Goal: Communication & Community: Share content

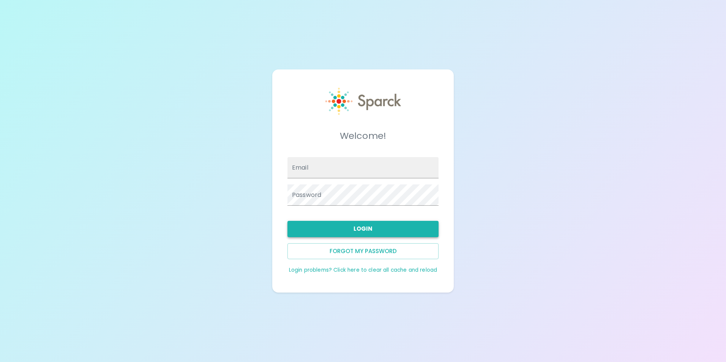
type input "[EMAIL_ADDRESS][DOMAIN_NAME]"
click at [367, 228] on button "Login" at bounding box center [362, 229] width 151 height 16
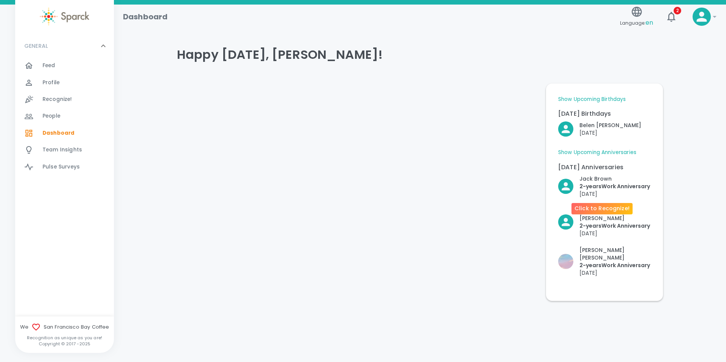
click at [599, 181] on p "[PERSON_NAME]" at bounding box center [614, 179] width 71 height 8
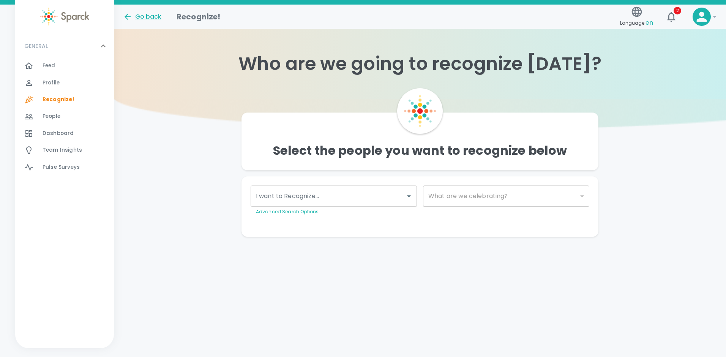
click at [329, 200] on input "I want to Recognize..." at bounding box center [328, 196] width 148 height 14
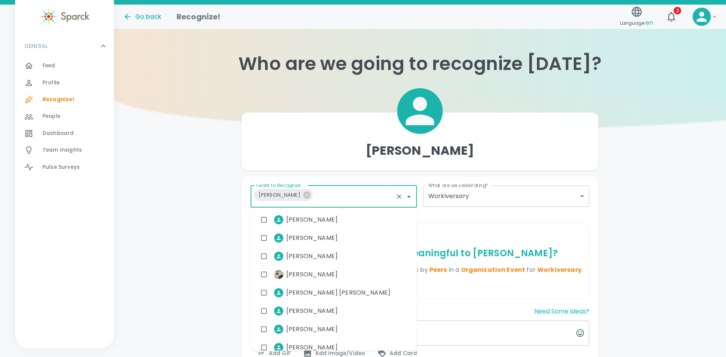
type input "2073"
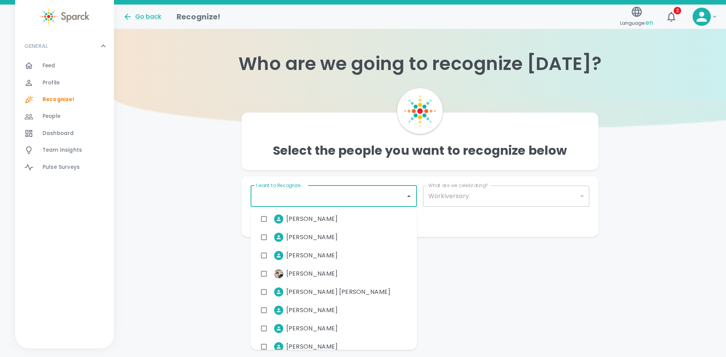
click at [284, 195] on input "I want to Recognize..." at bounding box center [328, 196] width 148 height 14
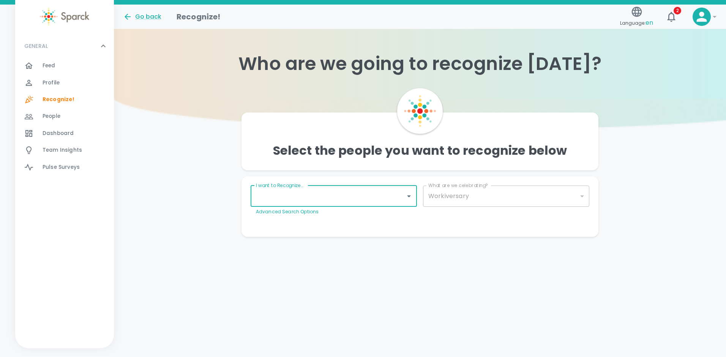
click at [284, 195] on input "I want to Recognize..." at bounding box center [328, 196] width 148 height 14
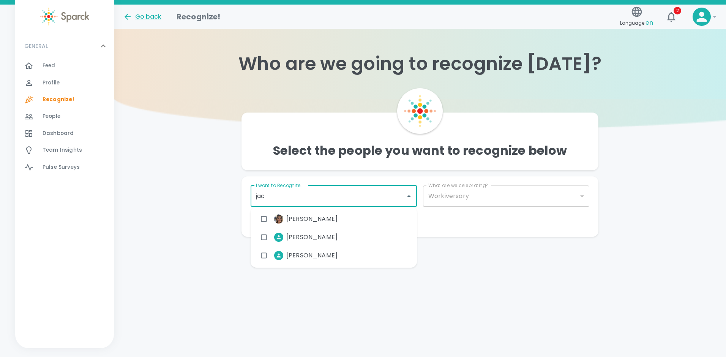
type input "jack"
click at [262, 220] on input "checkbox" at bounding box center [264, 218] width 14 height 14
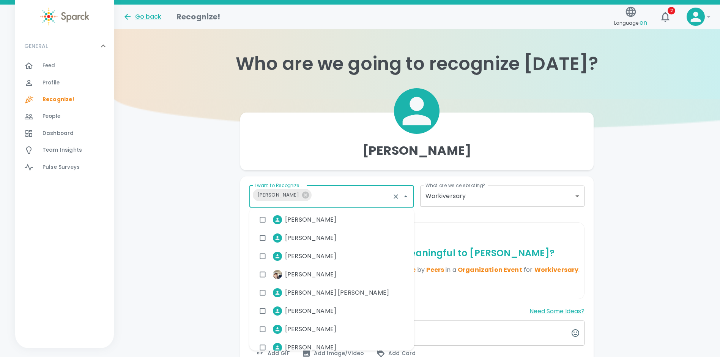
click at [484, 195] on body "Skip Navigation Go back Recognize! Language: en 2 ! GENERAL 0 Feed 0 Profile 0 …" at bounding box center [360, 226] width 720 height 453
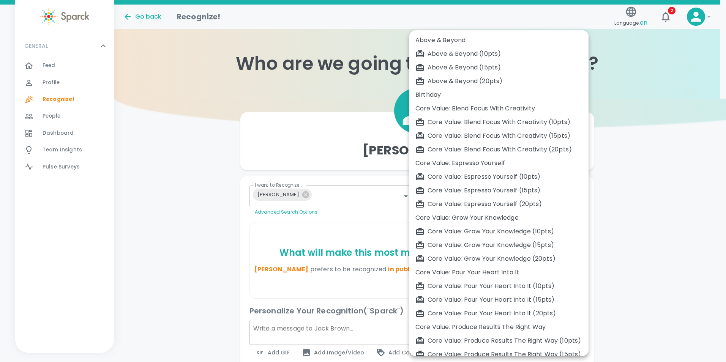
type input "2073"
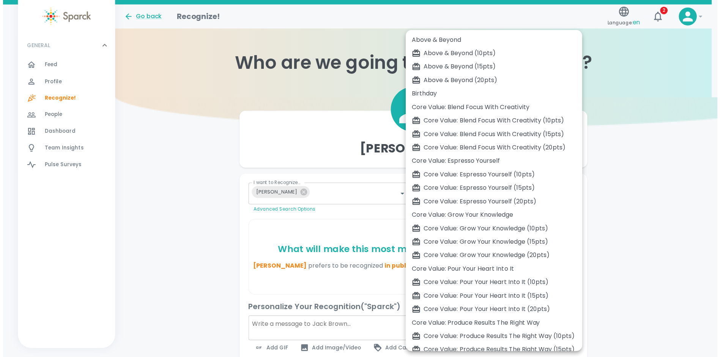
scroll to position [118, 0]
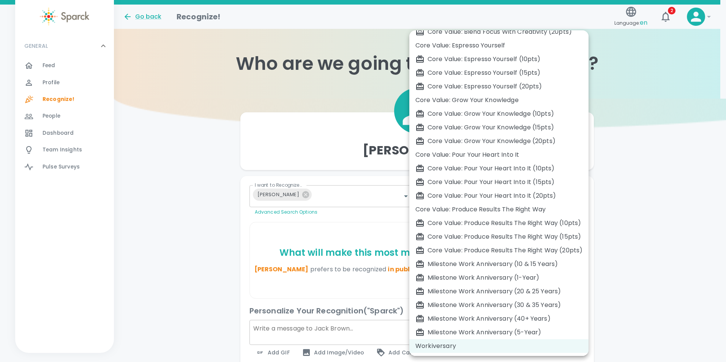
click at [364, 164] on div at bounding box center [363, 181] width 726 height 362
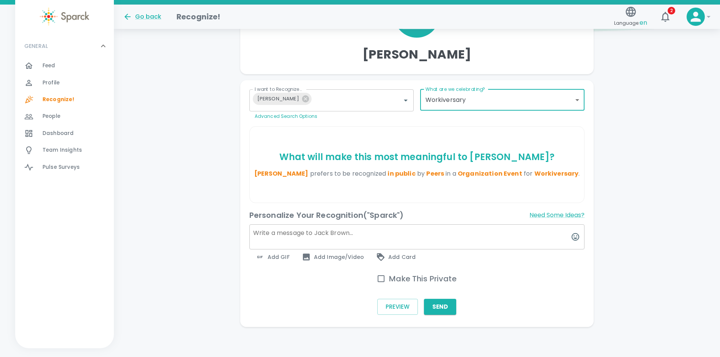
scroll to position [96, 0]
click at [283, 257] on span "Add GIF" at bounding box center [273, 256] width 34 height 9
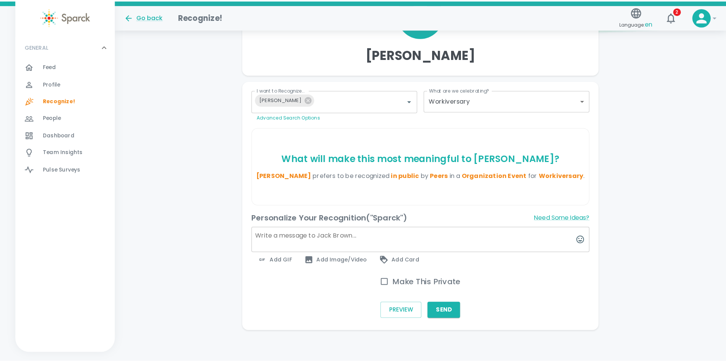
scroll to position [91, 0]
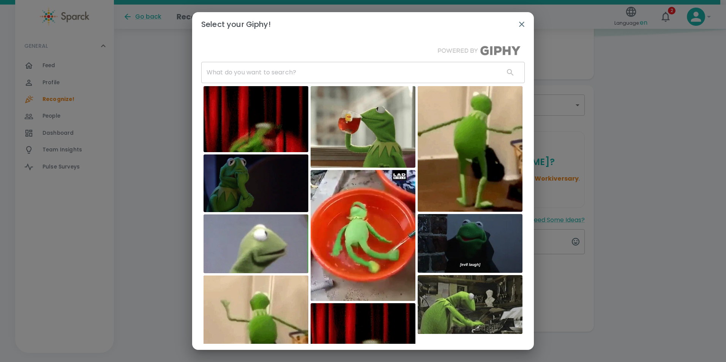
click at [254, 75] on input "text" at bounding box center [349, 72] width 297 height 21
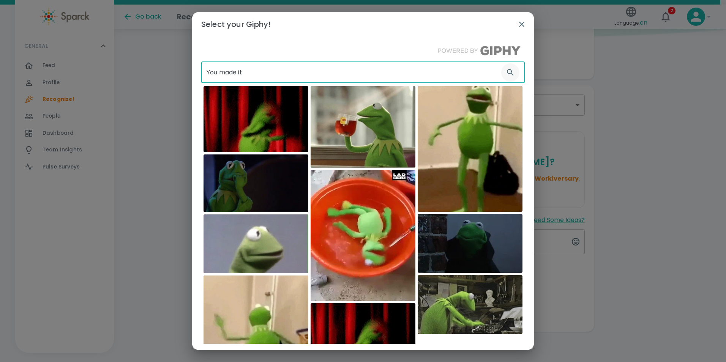
type input "You made it"
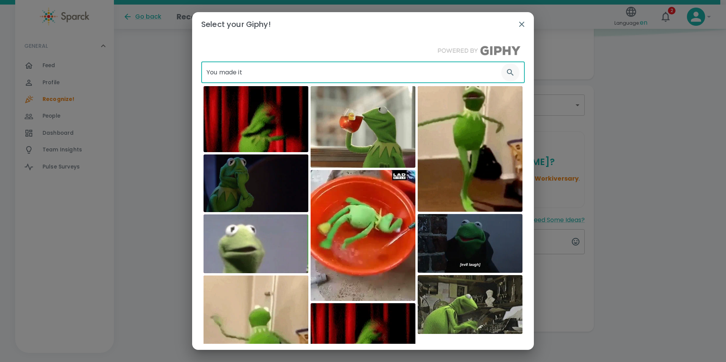
click at [507, 74] on icon "button" at bounding box center [510, 72] width 6 height 6
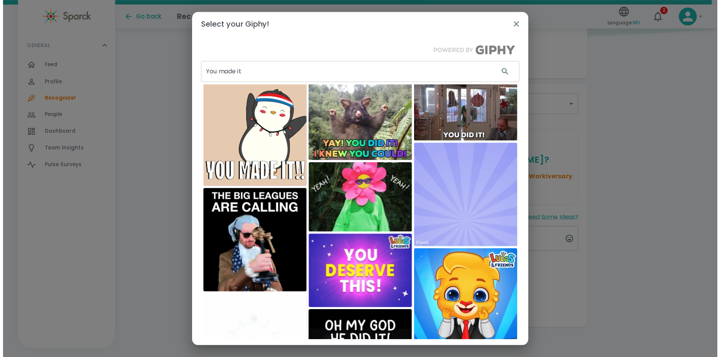
scroll to position [3, 0]
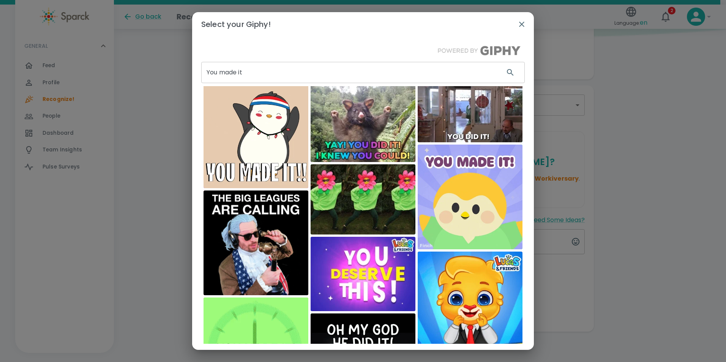
click at [477, 115] on img at bounding box center [470, 113] width 105 height 59
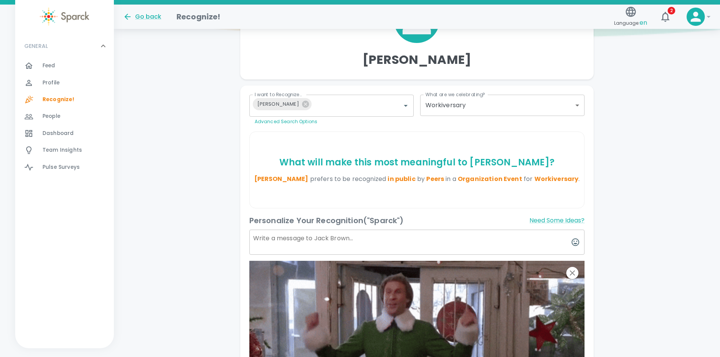
click at [282, 235] on textarea at bounding box center [417, 241] width 336 height 25
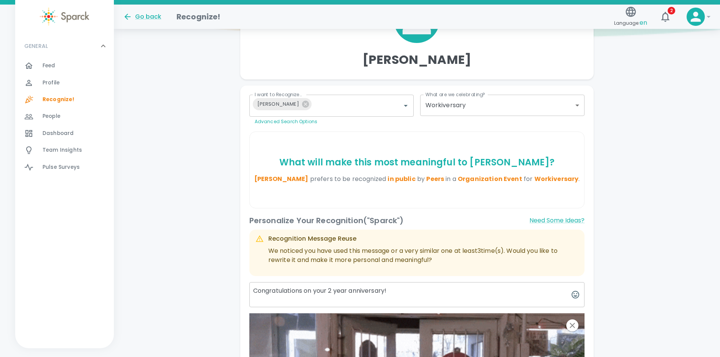
type textarea "Congratulations on your 2 year anniversary!"
click at [469, 192] on div "What will make this most meaningful to [PERSON_NAME] ? [PERSON_NAME] prefers to…" at bounding box center [417, 170] width 335 height 76
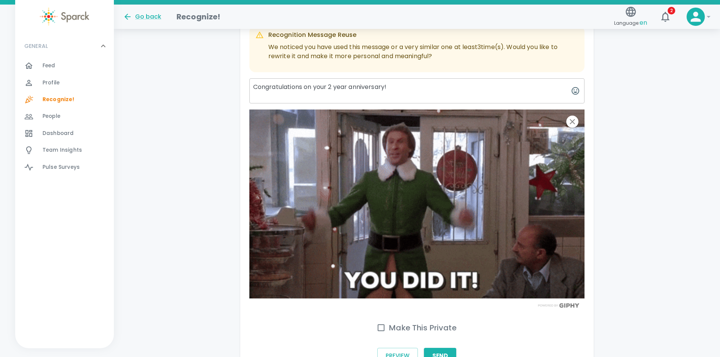
scroll to position [192, 0]
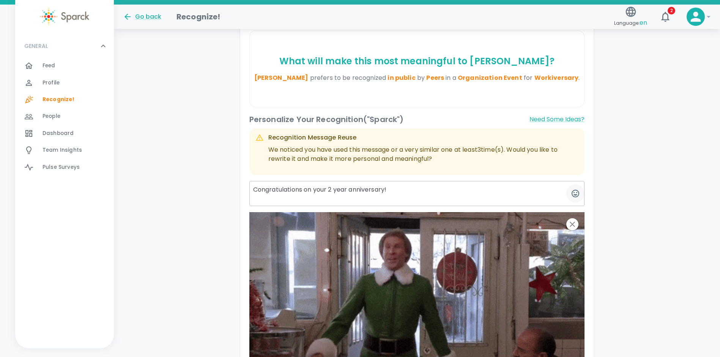
click at [575, 193] on icon "button" at bounding box center [575, 193] width 9 height 9
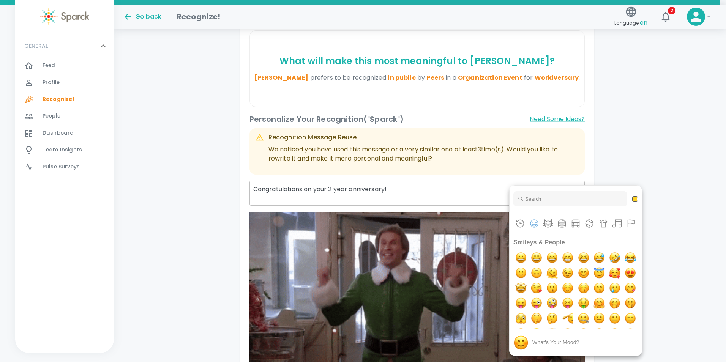
click at [411, 195] on div at bounding box center [363, 181] width 726 height 362
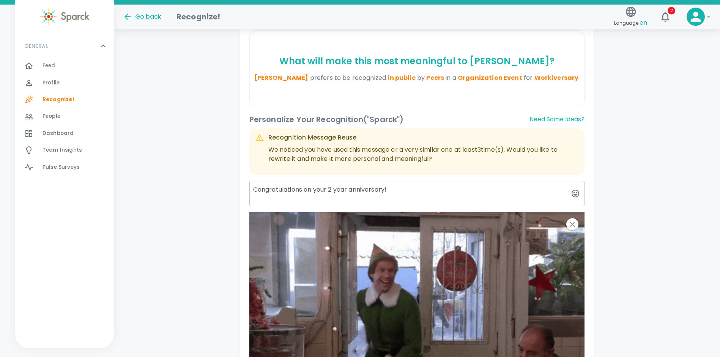
click at [413, 191] on textarea "Congratulations on your 2 year anniversary!" at bounding box center [417, 193] width 336 height 25
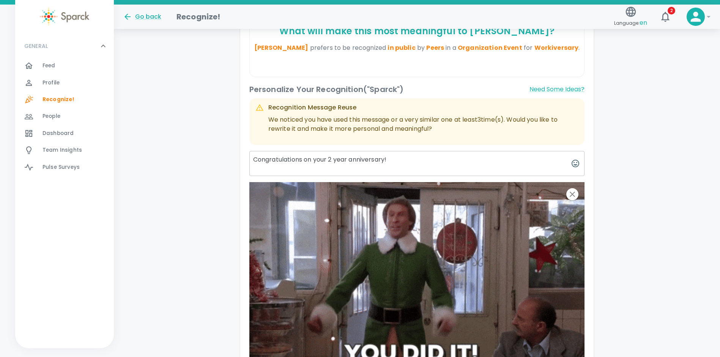
scroll to position [344, 0]
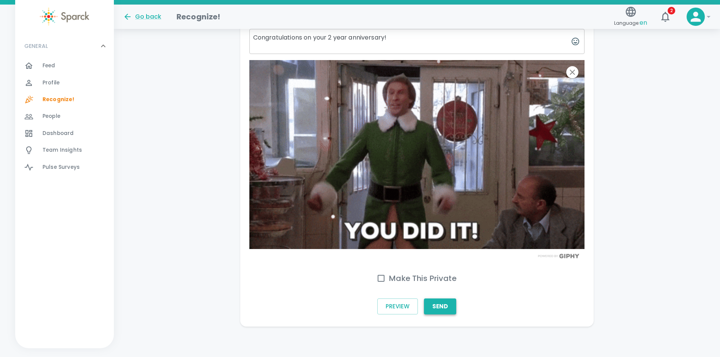
click at [444, 308] on button "Send" at bounding box center [440, 306] width 32 height 16
